Goal: Navigation & Orientation: Find specific page/section

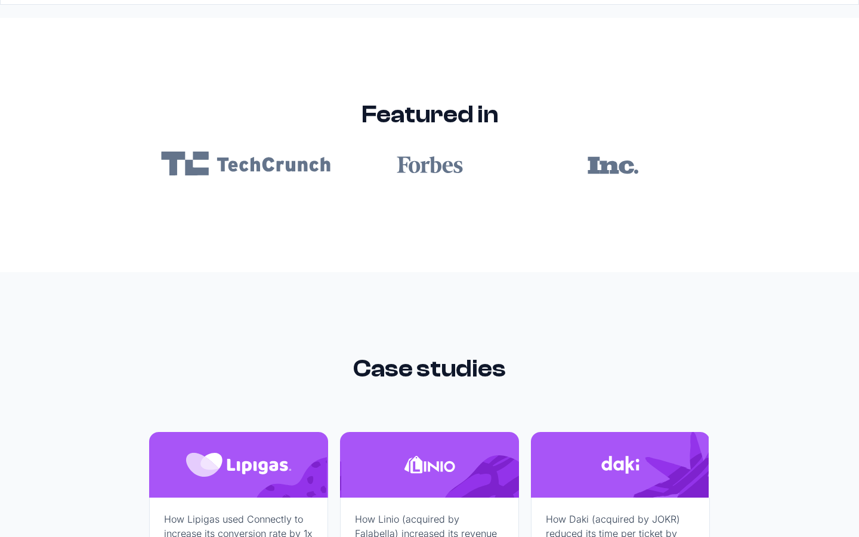
scroll to position [7144, 0]
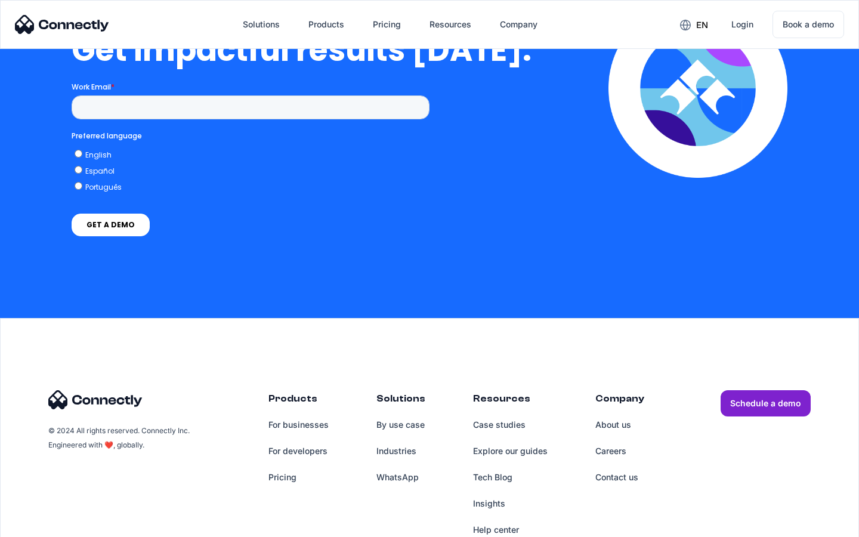
scroll to position [2621, 0]
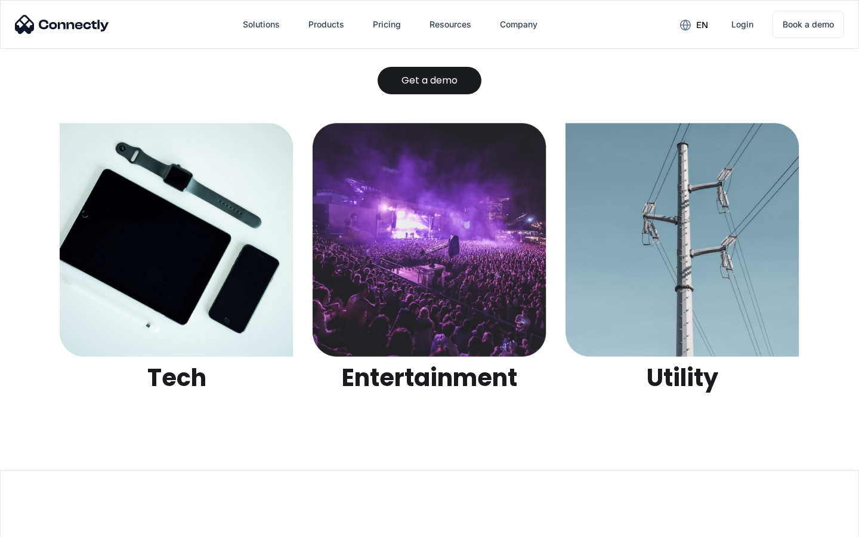
scroll to position [3763, 0]
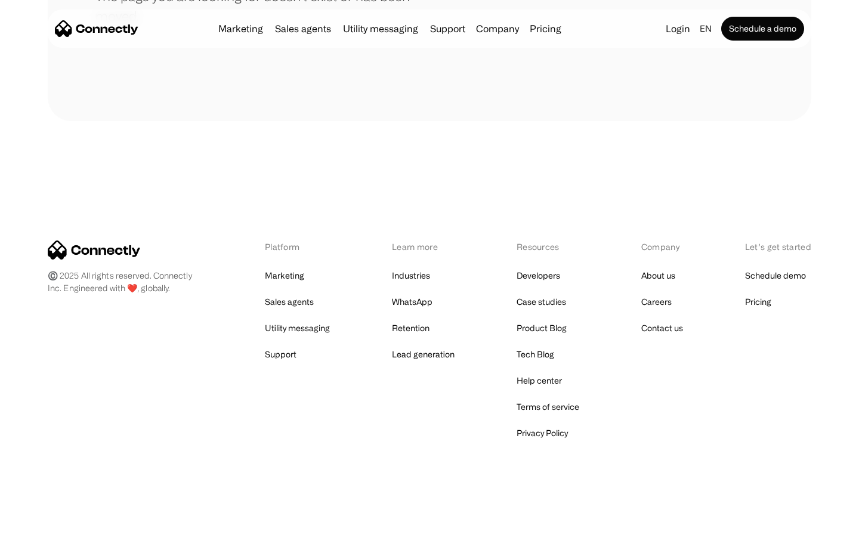
scroll to position [218, 0]
